Goal: Communication & Community: Answer question/provide support

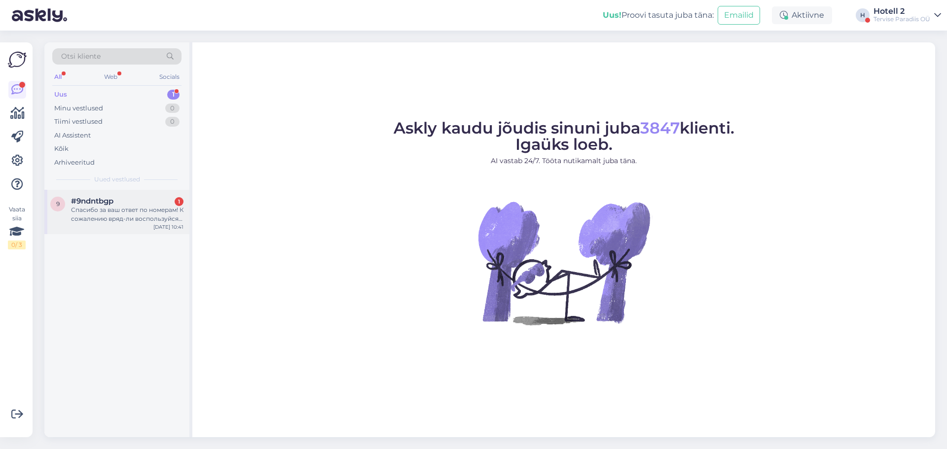
click at [101, 203] on span "#9ndntbgp" at bounding box center [92, 201] width 42 height 9
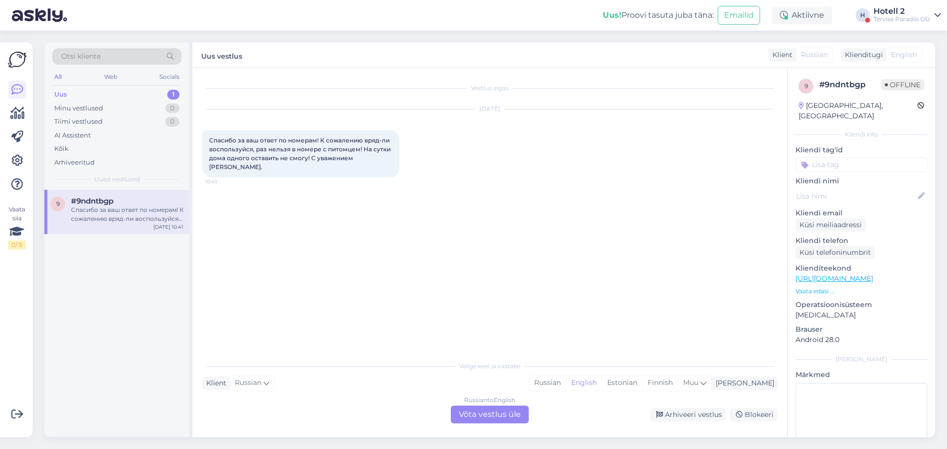
click at [475, 415] on div "Russian to English Võta vestlus üle" at bounding box center [490, 415] width 78 height 18
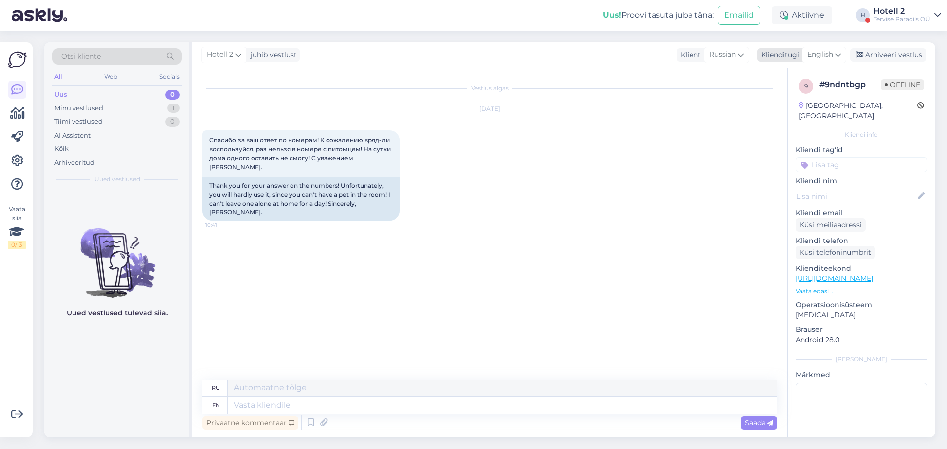
click at [826, 55] on span "English" at bounding box center [820, 54] width 26 height 11
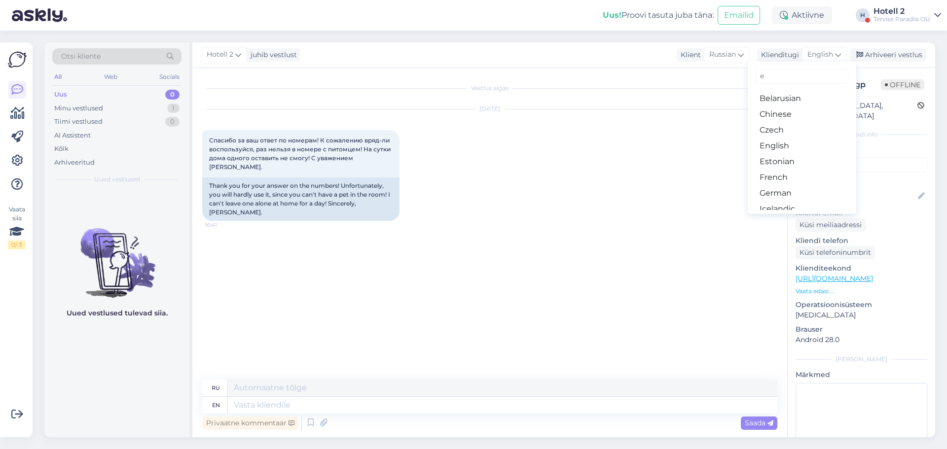
type input "es"
click at [794, 111] on link "Estonian" at bounding box center [801, 115] width 108 height 16
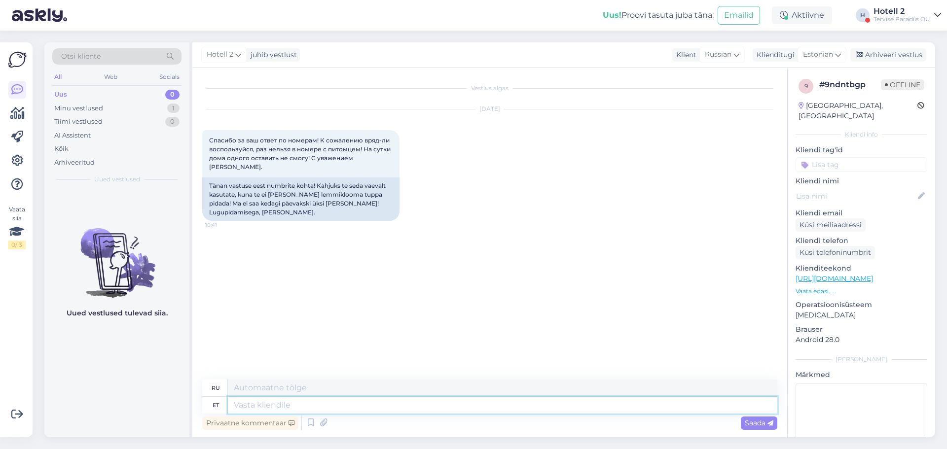
click at [378, 411] on textarea at bounding box center [502, 405] width 549 height 17
type textarea "Selge,"
type textarea "Прозрачный,"
type textarea "Selge, Täname"
type textarea "[PERSON_NAME], спасибо."
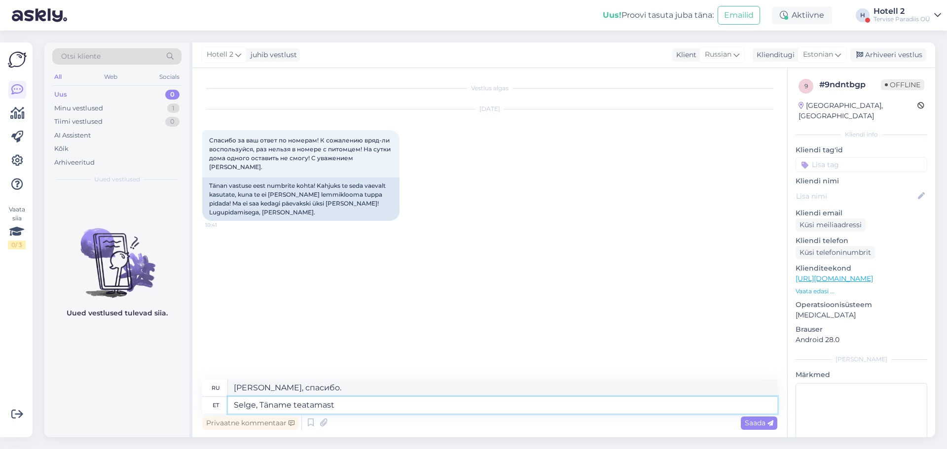
type textarea "Selge, Täname teatamast!"
type textarea "[PERSON_NAME], спасибо, что сообщили нам!"
type textarea "Selge, Täname teatamast!"
click at [751, 419] on span "Saada" at bounding box center [759, 423] width 29 height 9
